Goal: Check status

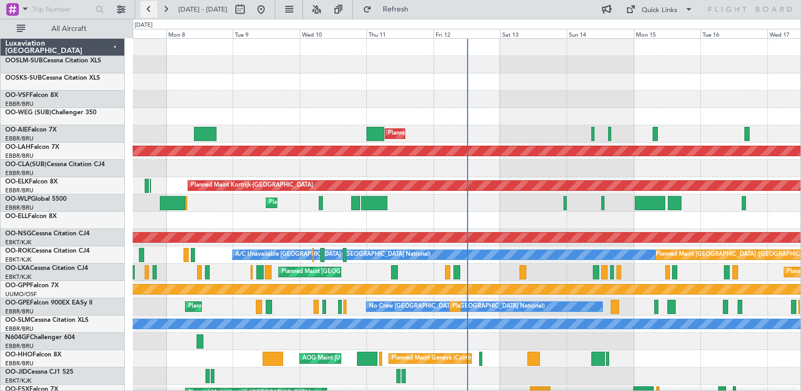
click at [146, 5] on button at bounding box center [148, 9] width 17 height 17
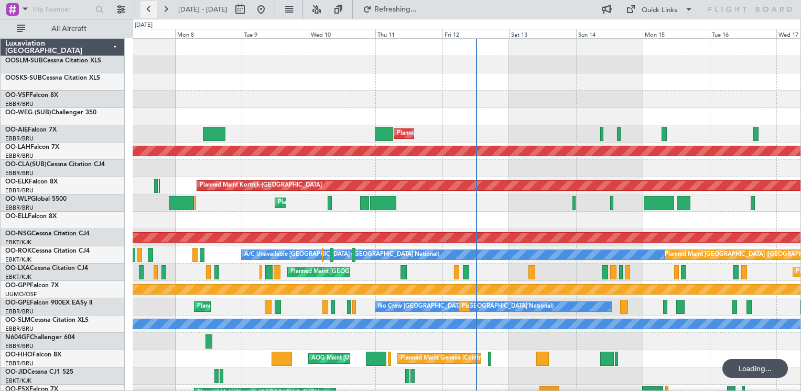
click at [146, 5] on button at bounding box center [148, 9] width 17 height 17
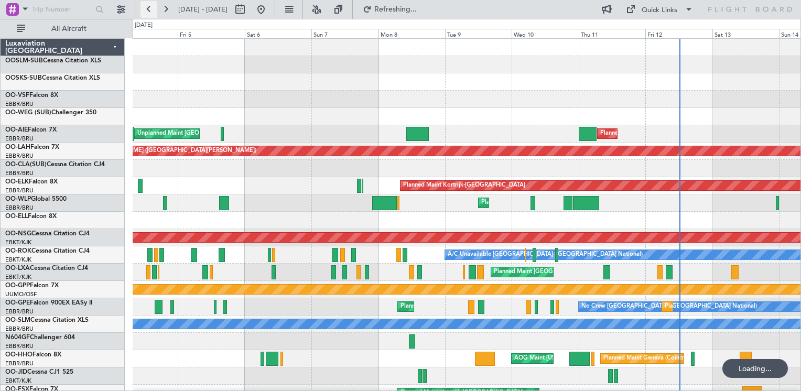
click at [146, 5] on button at bounding box center [148, 9] width 17 height 17
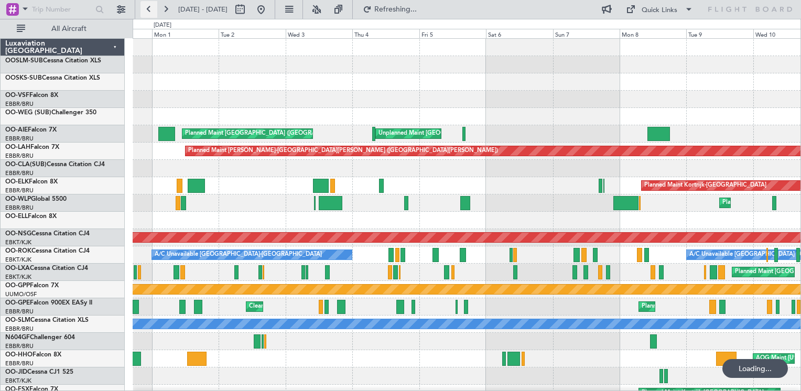
click at [146, 5] on button at bounding box center [148, 9] width 17 height 17
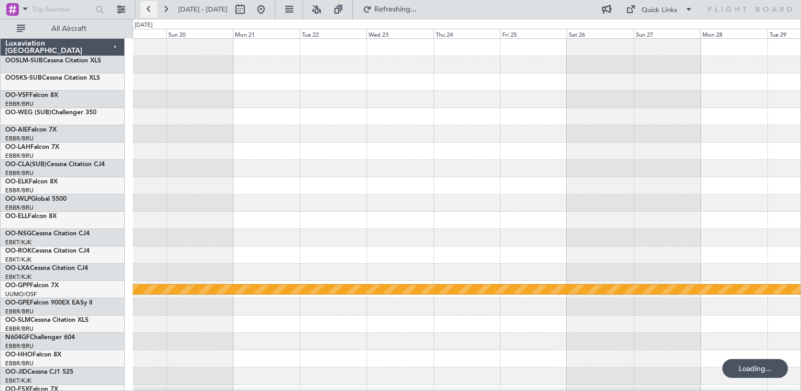
click at [146, 5] on button at bounding box center [148, 9] width 17 height 17
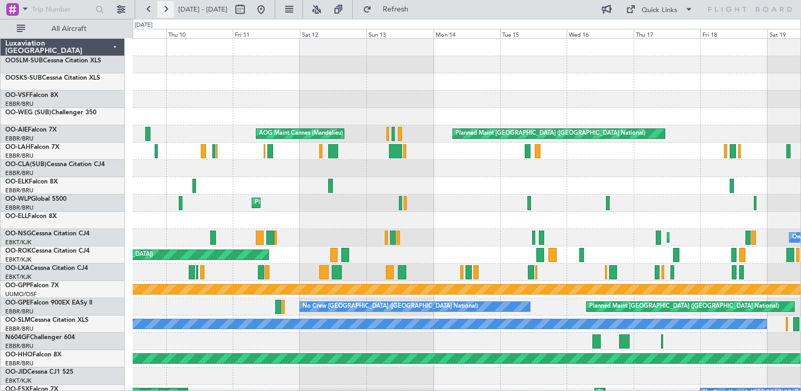
click at [163, 11] on button at bounding box center [165, 9] width 17 height 17
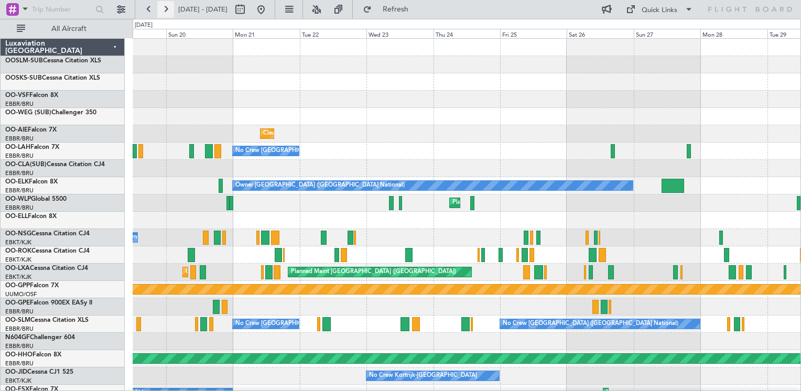
click at [167, 7] on button at bounding box center [165, 9] width 17 height 17
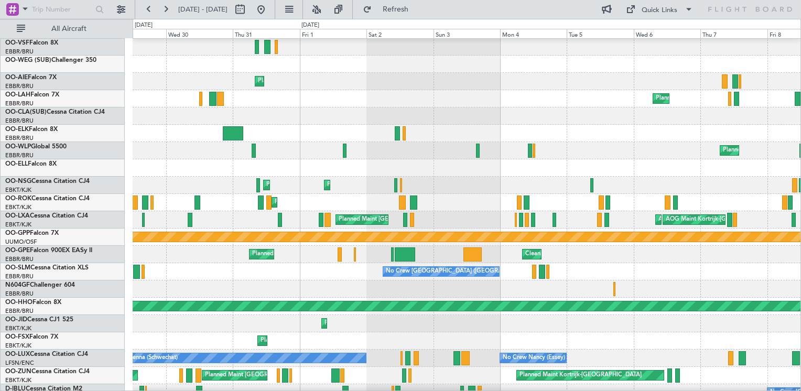
scroll to position [105, 0]
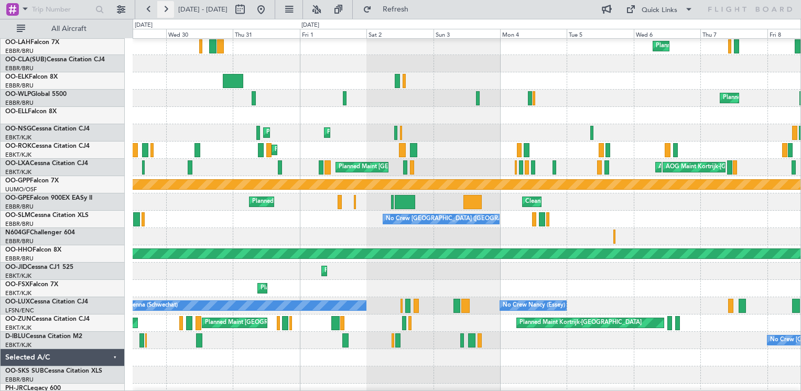
click at [166, 12] on button at bounding box center [165, 9] width 17 height 17
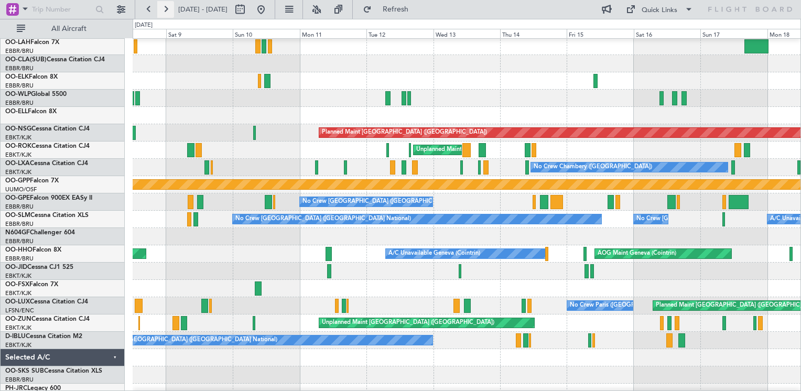
click at [166, 12] on button at bounding box center [165, 9] width 17 height 17
